Goal: Transaction & Acquisition: Purchase product/service

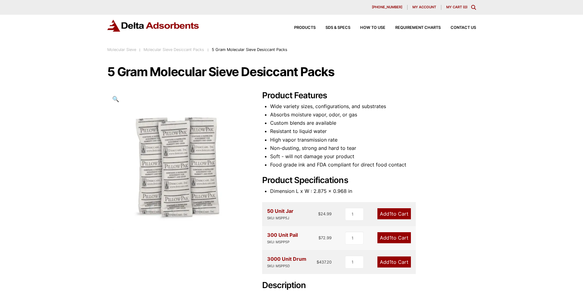
click at [399, 243] on link "Add 1 to Cart" at bounding box center [393, 237] width 33 height 11
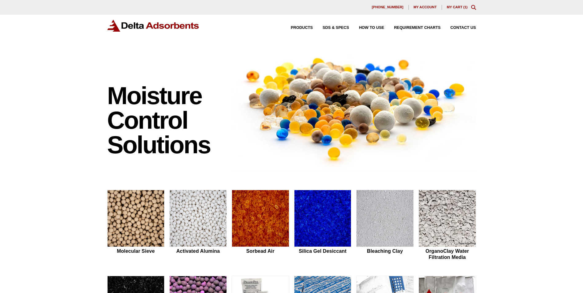
click at [457, 9] on div "[PHONE_NUMBER] My account My Cart ( 1 )" at bounding box center [291, 7] width 368 height 5
click at [458, 6] on link "My Cart ( 1 )" at bounding box center [456, 7] width 21 height 4
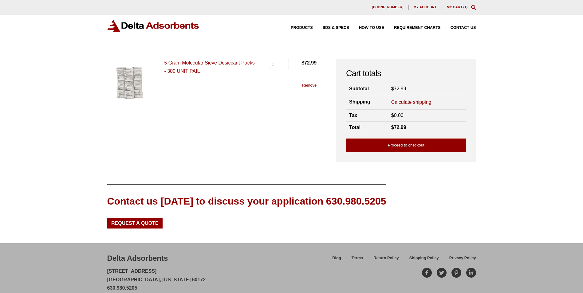
click at [416, 101] on link "Calculate shipping" at bounding box center [411, 102] width 40 height 7
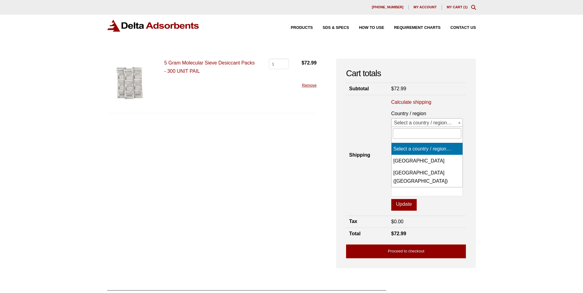
click at [428, 122] on span "Select a country / region…" at bounding box center [426, 123] width 71 height 9
click at [424, 134] on input "text" at bounding box center [426, 133] width 69 height 10
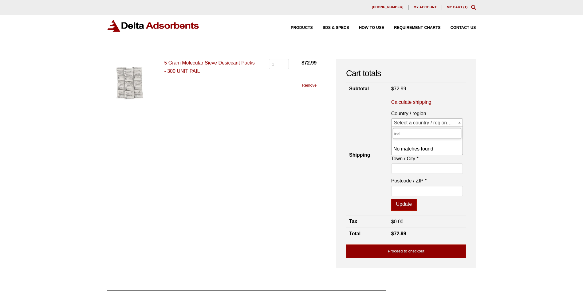
drag, startPoint x: 424, startPoint y: 134, endPoint x: 393, endPoint y: 134, distance: 31.0
click at [393, 134] on input "irel" at bounding box center [426, 133] width 69 height 10
type input "[GEOGRAPHIC_DATA]"
click at [499, 161] on div "Our website has detected that you are using an outdated browser that will preve…" at bounding box center [291, 208] width 583 height 416
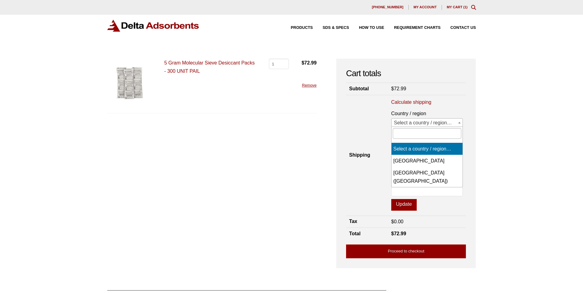
click at [443, 121] on span "Select a country / region…" at bounding box center [426, 123] width 71 height 9
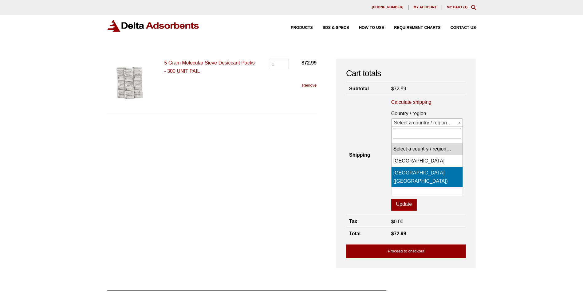
select select "US"
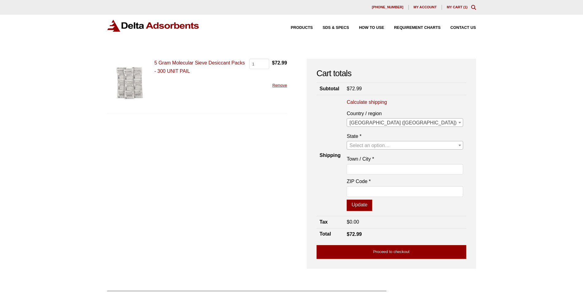
click at [389, 143] on span "Select an option…" at bounding box center [369, 145] width 40 height 5
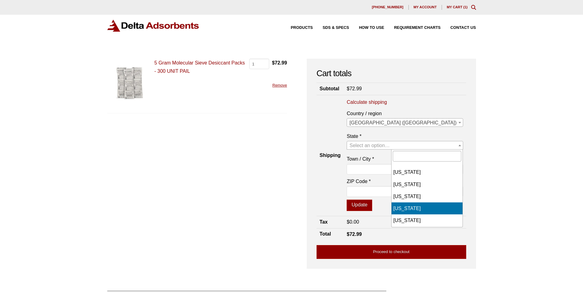
scroll to position [583, 0]
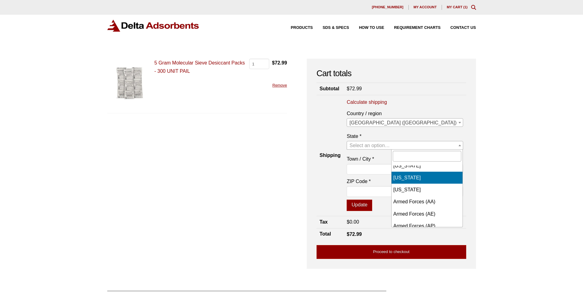
select select "WI"
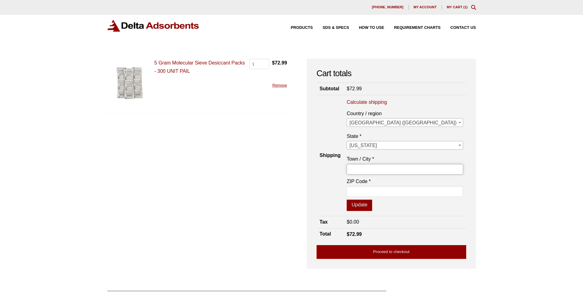
click at [426, 168] on input "Town / City *" at bounding box center [404, 169] width 116 height 10
click at [501, 151] on div "Our website has detected that you are using an outdated browser that will preve…" at bounding box center [291, 208] width 583 height 417
click at [508, 71] on div "Our website has detected that you are using an outdated browser that will preve…" at bounding box center [291, 208] width 583 height 417
click at [428, 173] on input "Town / City *" at bounding box center [404, 169] width 116 height 10
type input "Wausau"
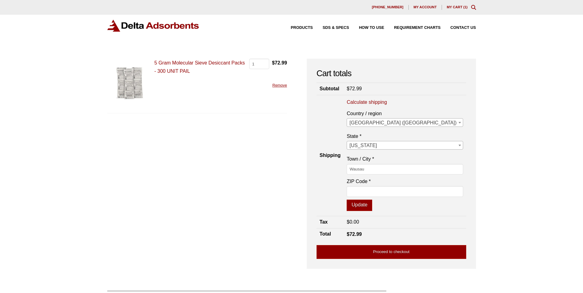
type input "54401"
click at [372, 205] on button "Update" at bounding box center [358, 206] width 25 height 12
